Goal: Task Accomplishment & Management: Manage account settings

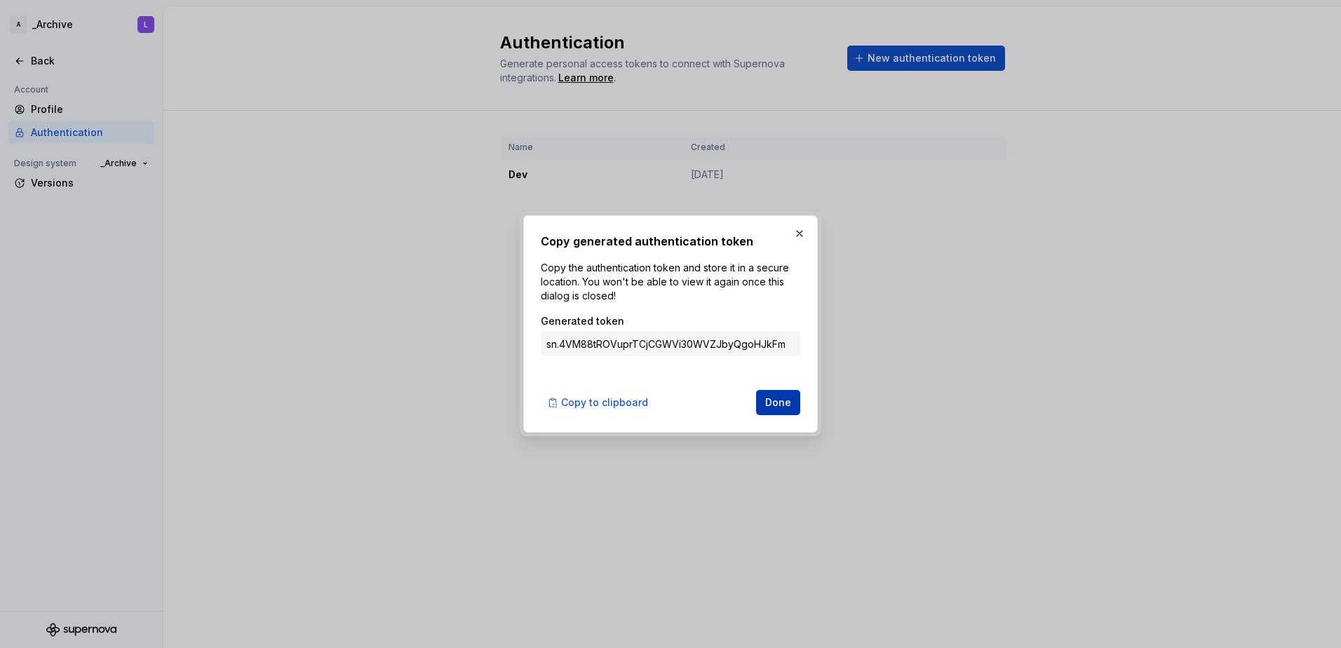
click at [771, 401] on span "Done" at bounding box center [778, 403] width 26 height 14
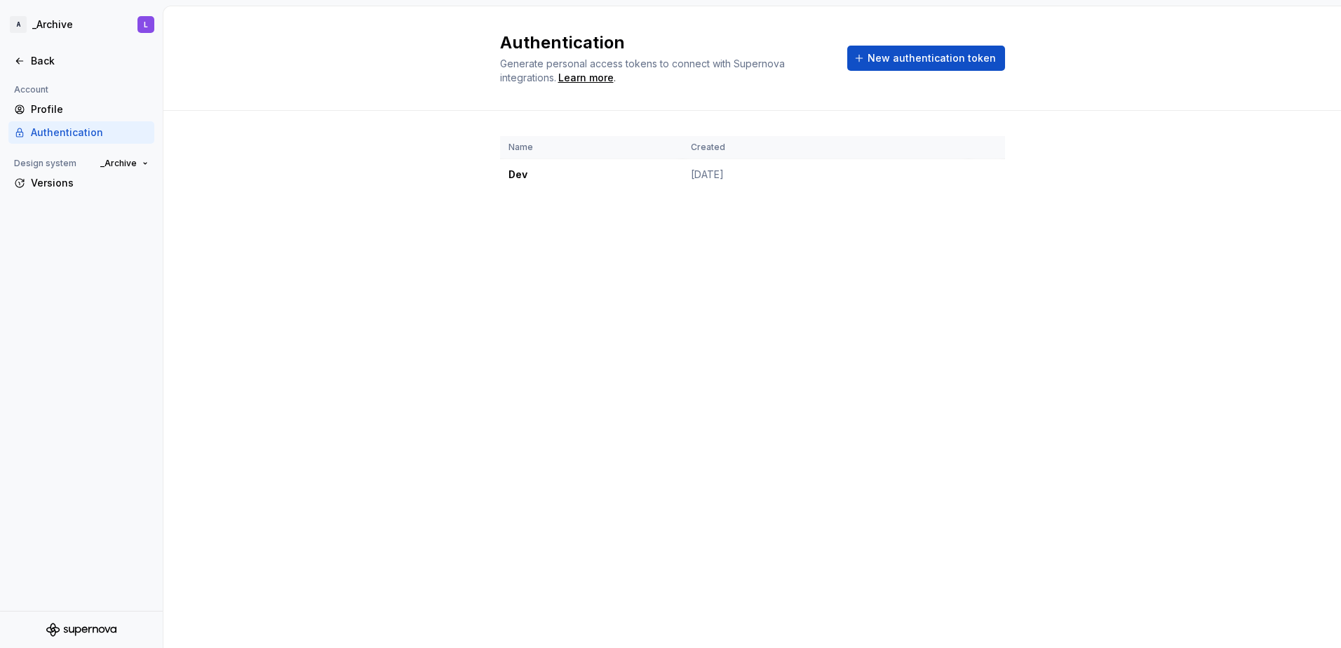
click at [771, 401] on div "Authentication Generate personal access tokens to connect with Supernova integr…" at bounding box center [752, 327] width 1178 height 642
click at [559, 182] on td "Dev" at bounding box center [591, 175] width 182 height 32
click at [323, 100] on div "Authentication Generate personal access tokens to connect with Supernova integr…" at bounding box center [752, 58] width 1178 height 105
click at [76, 114] on div "Profile" at bounding box center [90, 109] width 118 height 14
click at [72, 109] on div "Profile" at bounding box center [90, 109] width 118 height 14
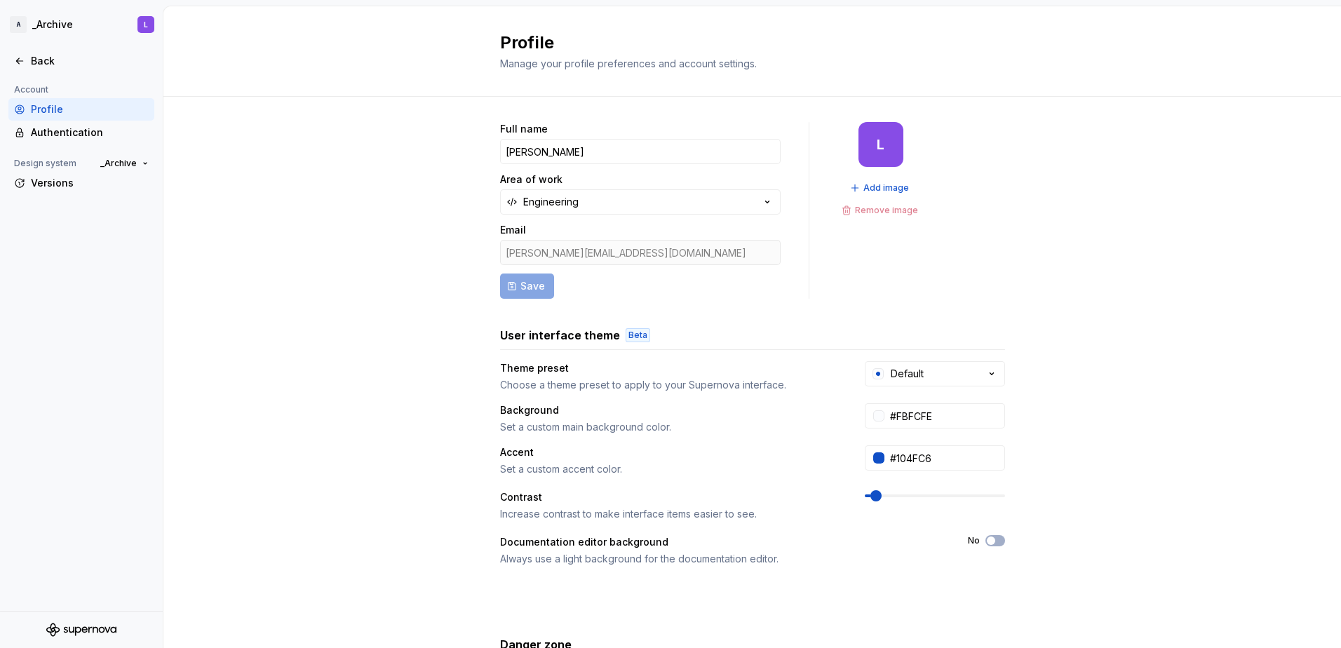
click at [55, 108] on div "Profile" at bounding box center [90, 109] width 118 height 14
click at [100, 126] on div "Authentication" at bounding box center [90, 133] width 118 height 14
